Goal: Task Accomplishment & Management: Manage account settings

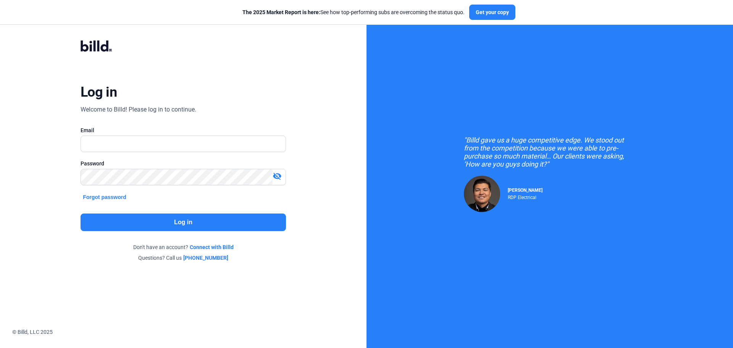
type input "[EMAIL_ADDRESS][DOMAIN_NAME]"
click at [280, 178] on mat-icon "visibility_off" at bounding box center [277, 176] width 9 height 9
click at [154, 223] on button "Log in" at bounding box center [184, 223] width 206 height 18
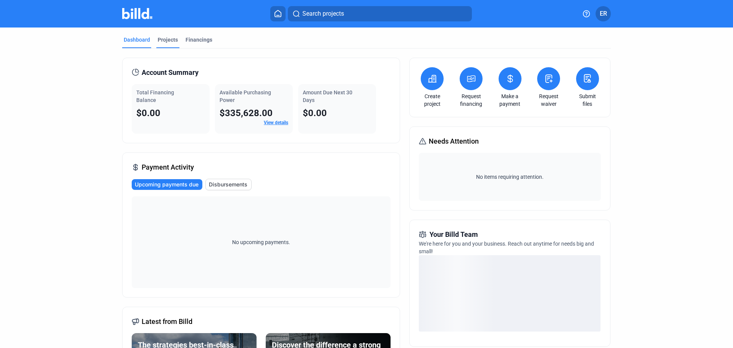
click at [165, 39] on div "Projects" at bounding box center [168, 40] width 20 height 8
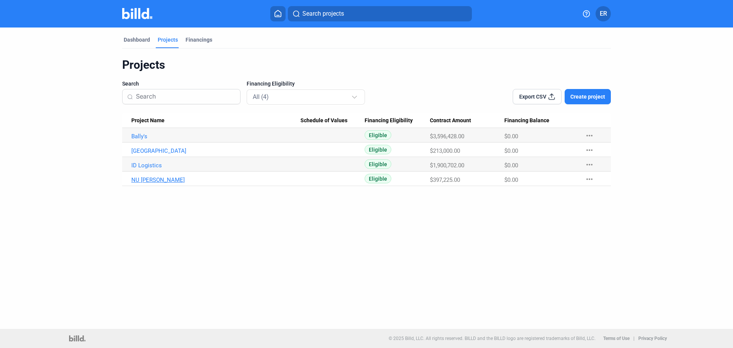
click at [139, 180] on link "NU [PERSON_NAME]" at bounding box center [215, 179] width 169 height 7
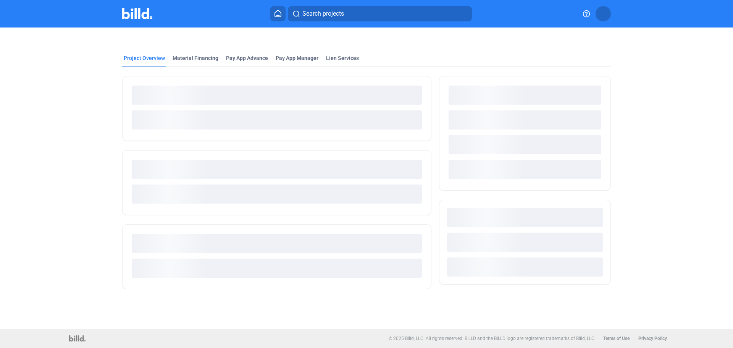
click at [136, 179] on ngx-skeleton-loader at bounding box center [277, 193] width 290 height 31
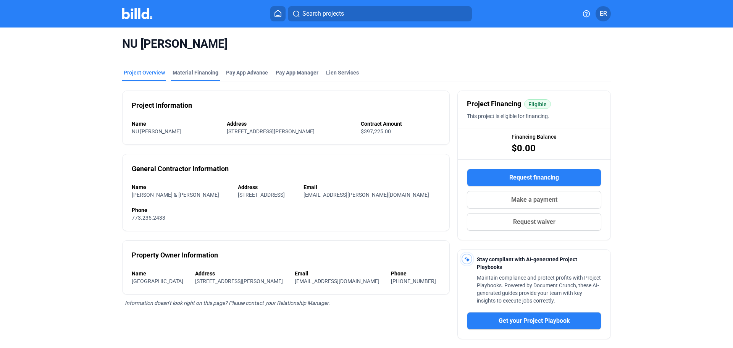
click at [185, 72] on div "Material Financing" at bounding box center [196, 73] width 46 height 8
